Goal: Task Accomplishment & Management: Use online tool/utility

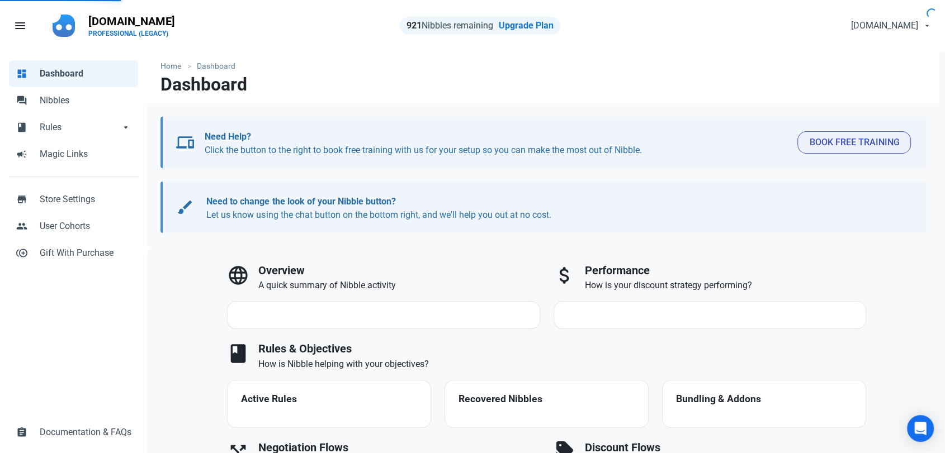
select select "7d"
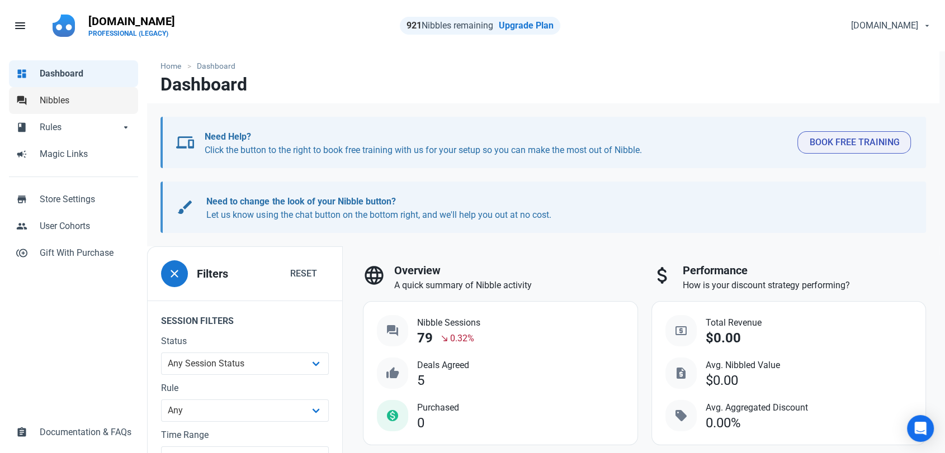
click at [49, 102] on span "Nibbles" at bounding box center [86, 100] width 92 height 13
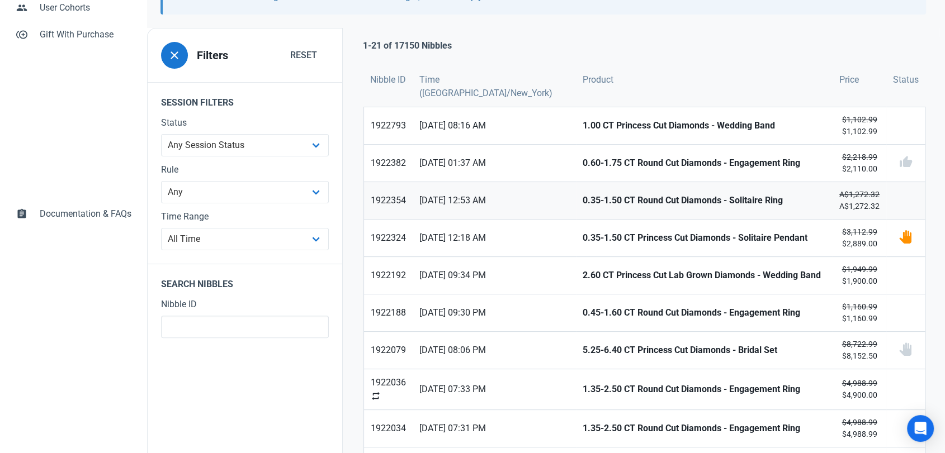
scroll to position [310, 0]
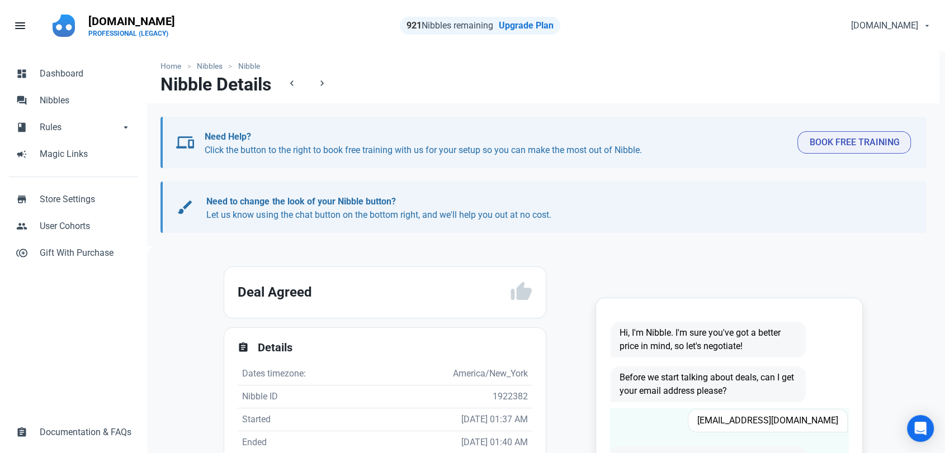
click at [770, 417] on span "Npuneet3004@gmail.com" at bounding box center [768, 420] width 160 height 23
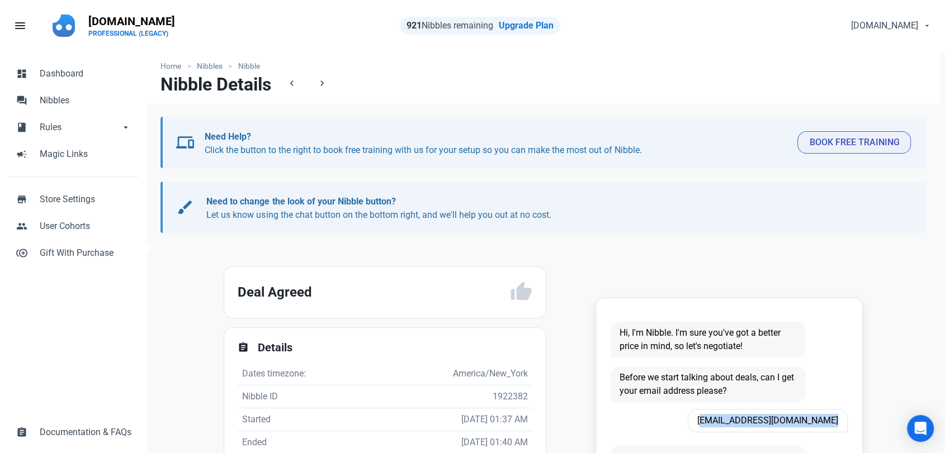
copy span "Npuneet3004@gmail.com"
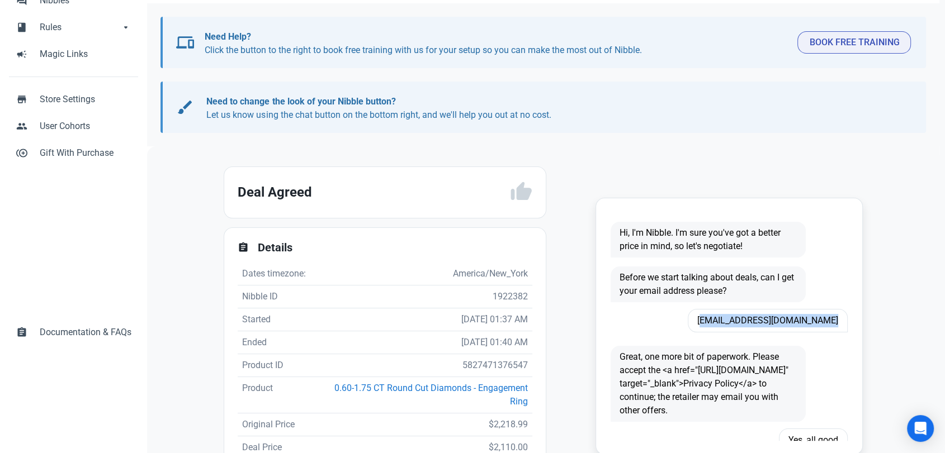
scroll to position [186, 0]
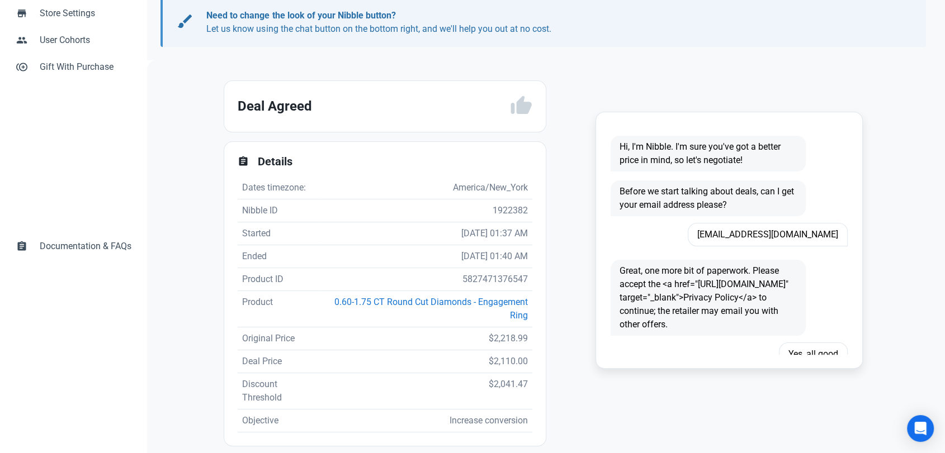
click at [482, 278] on td "5827471376547" at bounding box center [426, 279] width 211 height 23
copy td "5827471376547"
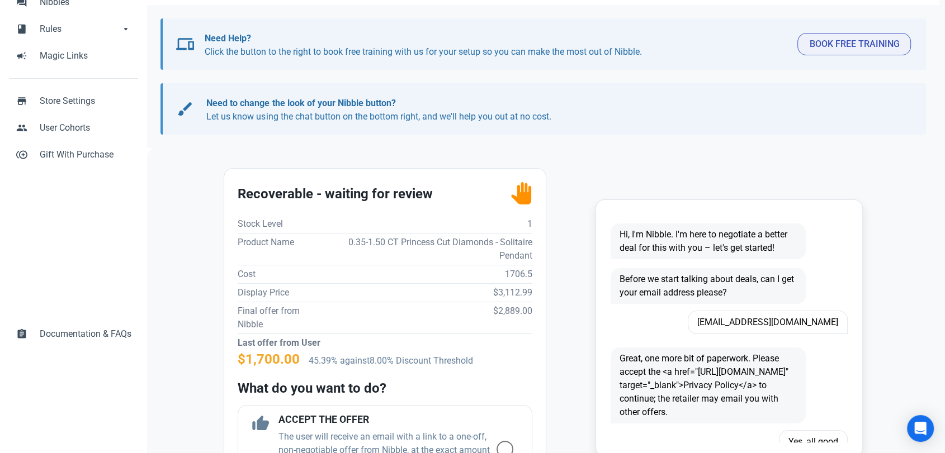
scroll to position [186, 0]
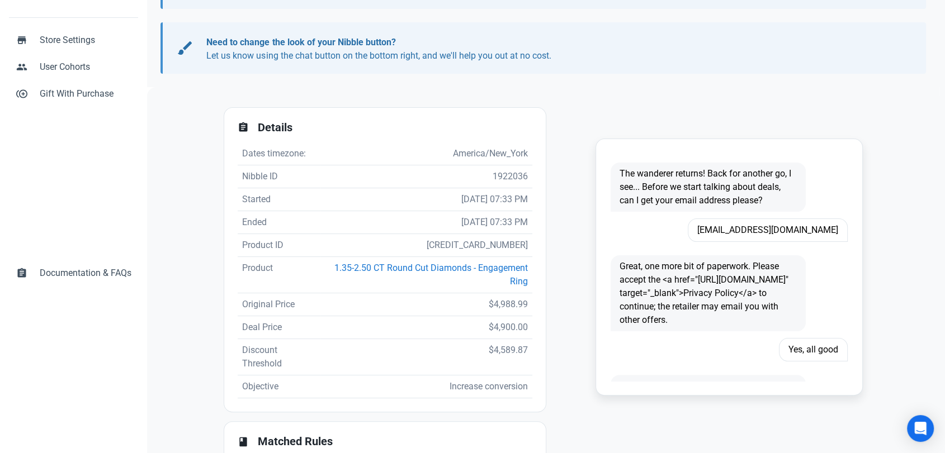
scroll to position [94, 0]
